Goal: Information Seeking & Learning: Learn about a topic

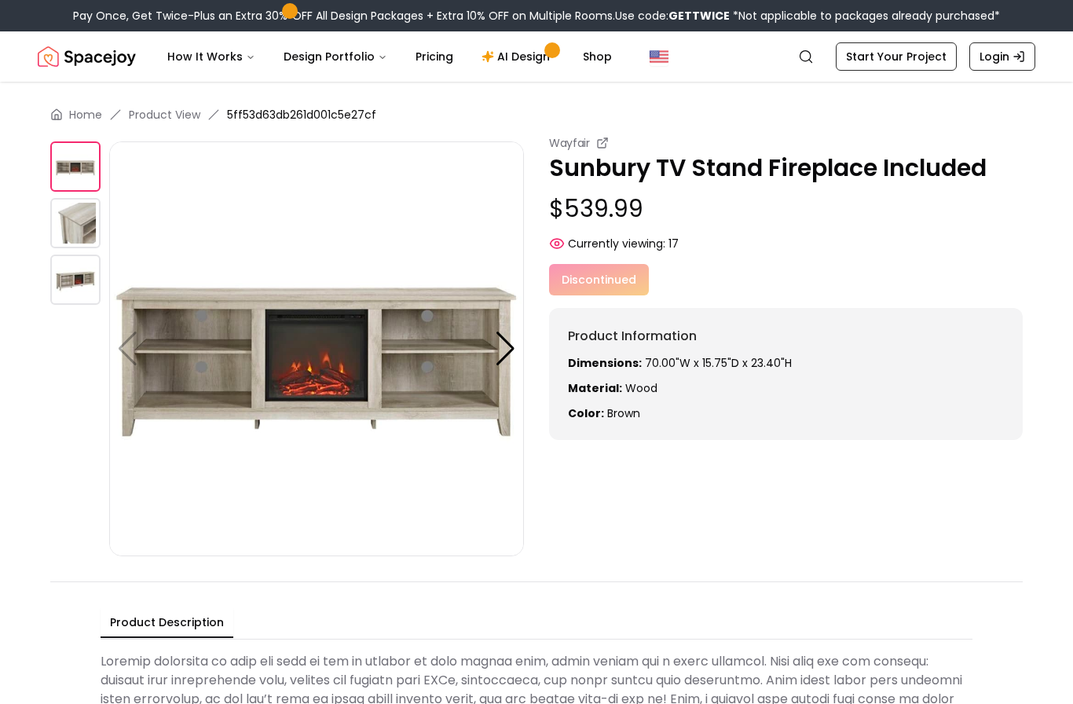
click at [74, 239] on img at bounding box center [75, 223] width 50 height 50
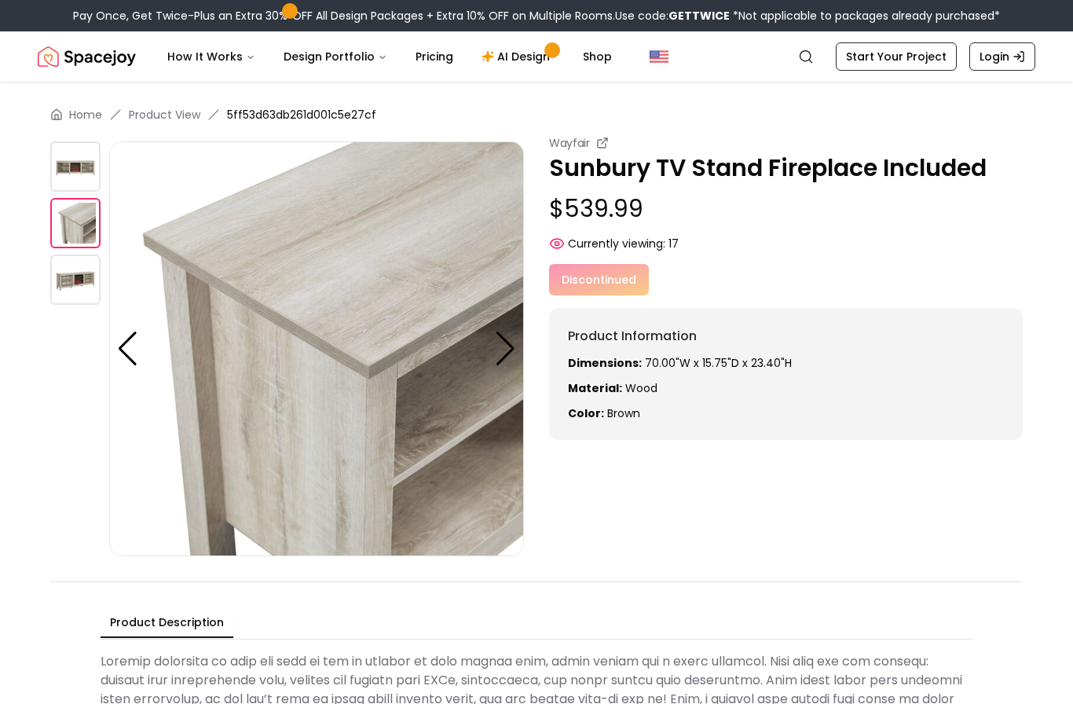
click at [80, 277] on img at bounding box center [75, 280] width 50 height 50
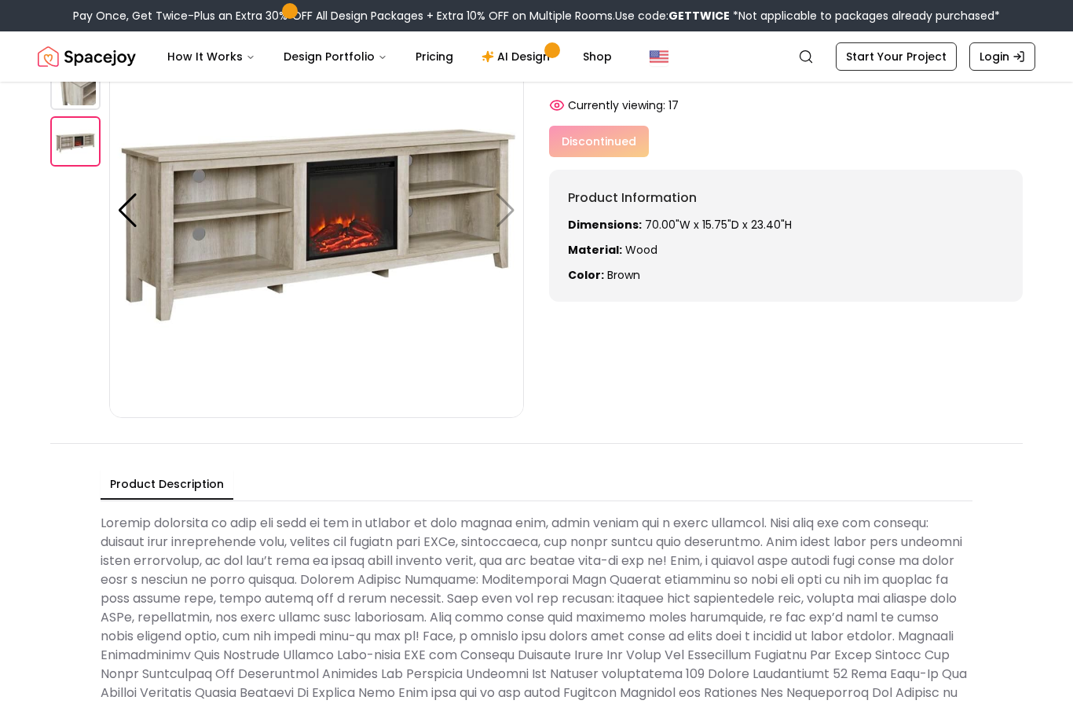
scroll to position [137, 0]
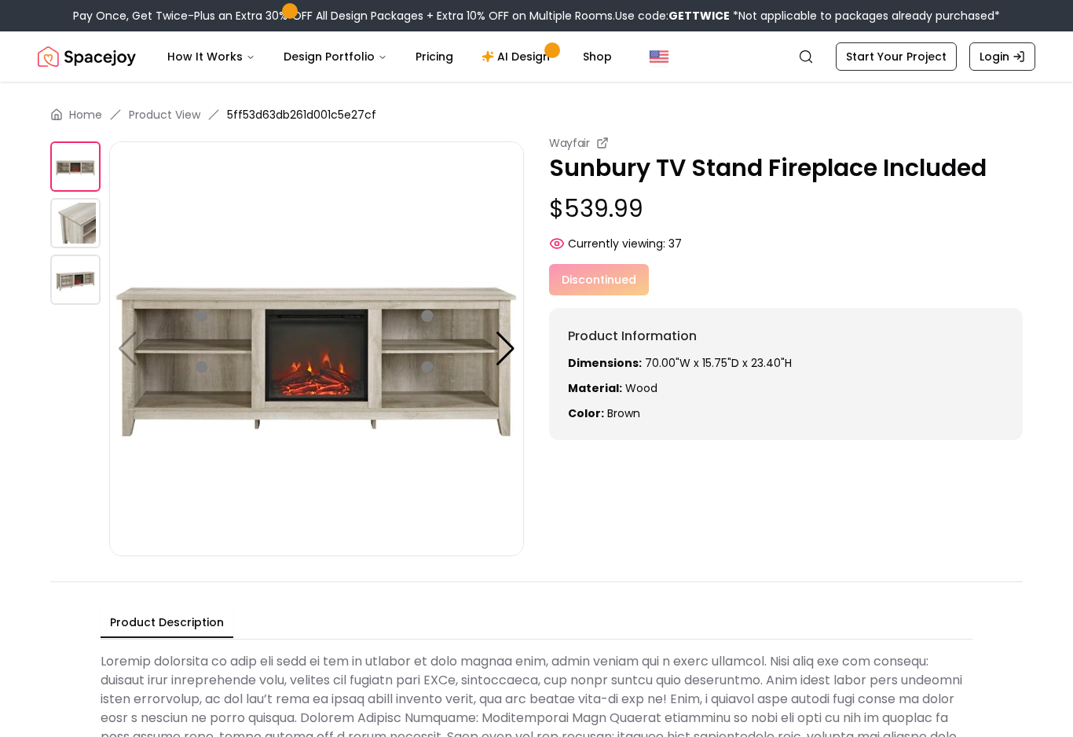
click at [499, 337] on div at bounding box center [505, 349] width 21 height 35
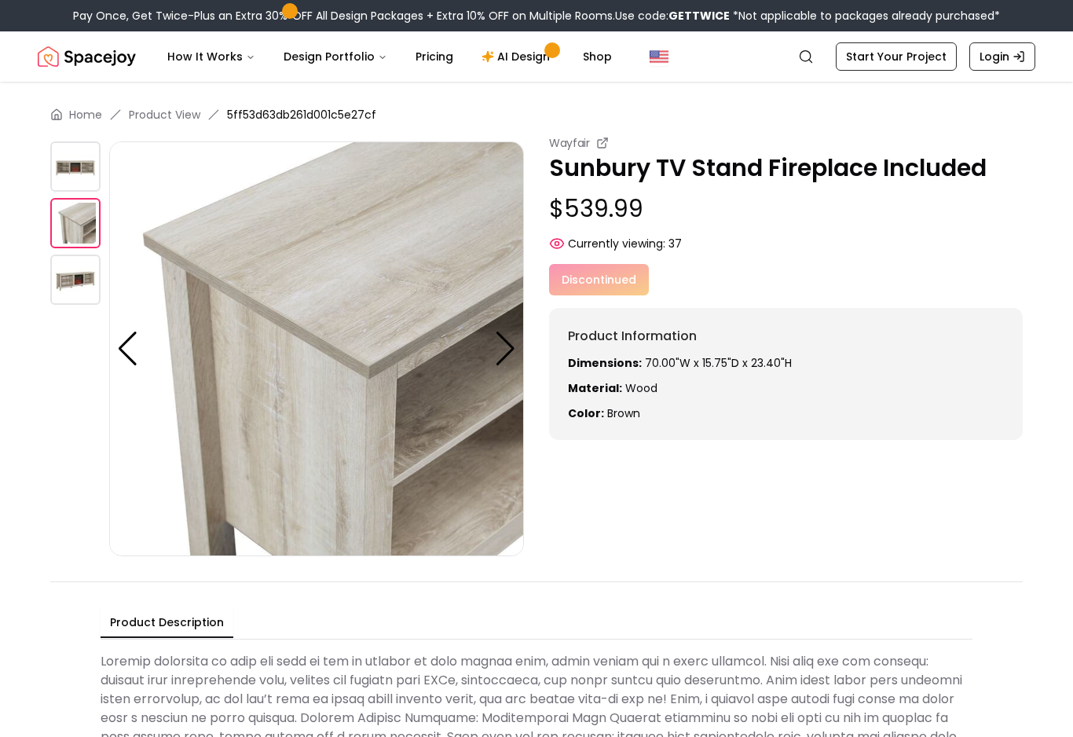
click at [502, 351] on div at bounding box center [505, 349] width 21 height 35
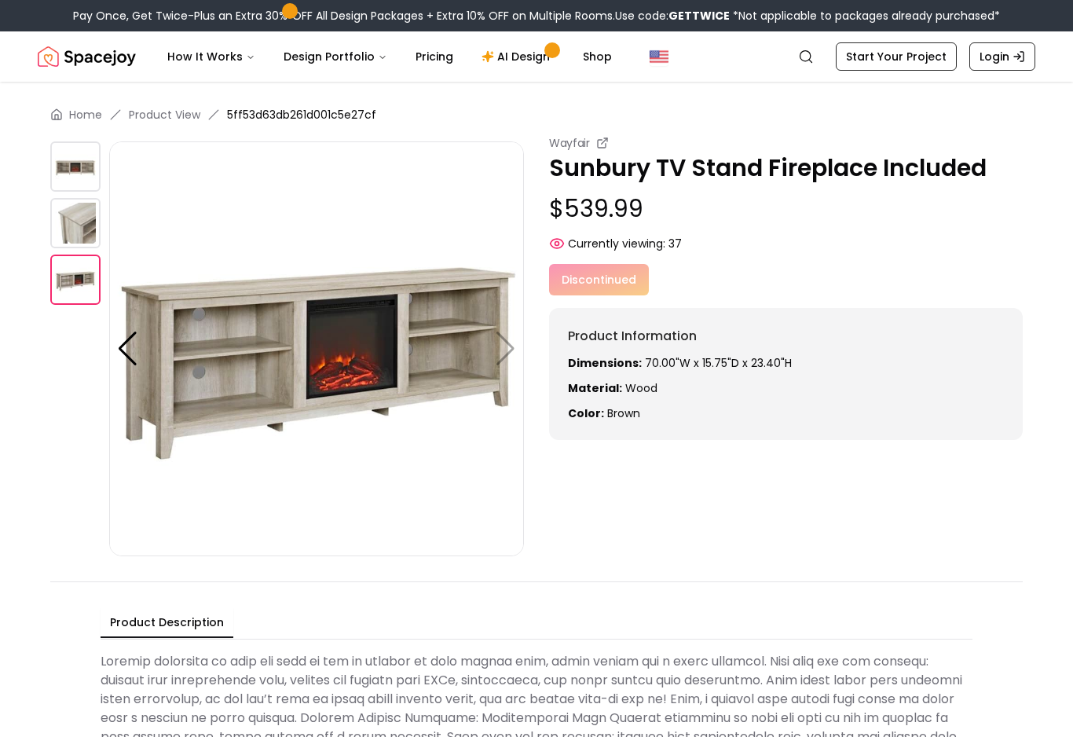
click at [503, 357] on img at bounding box center [316, 348] width 415 height 415
click at [507, 348] on img at bounding box center [316, 348] width 415 height 415
click at [724, 371] on div "Dimensions: 70.00"W x 15.75"D x 23.40"H Material: Wood Color: brown" at bounding box center [786, 388] width 436 height 66
